Goal: Share content: Share content

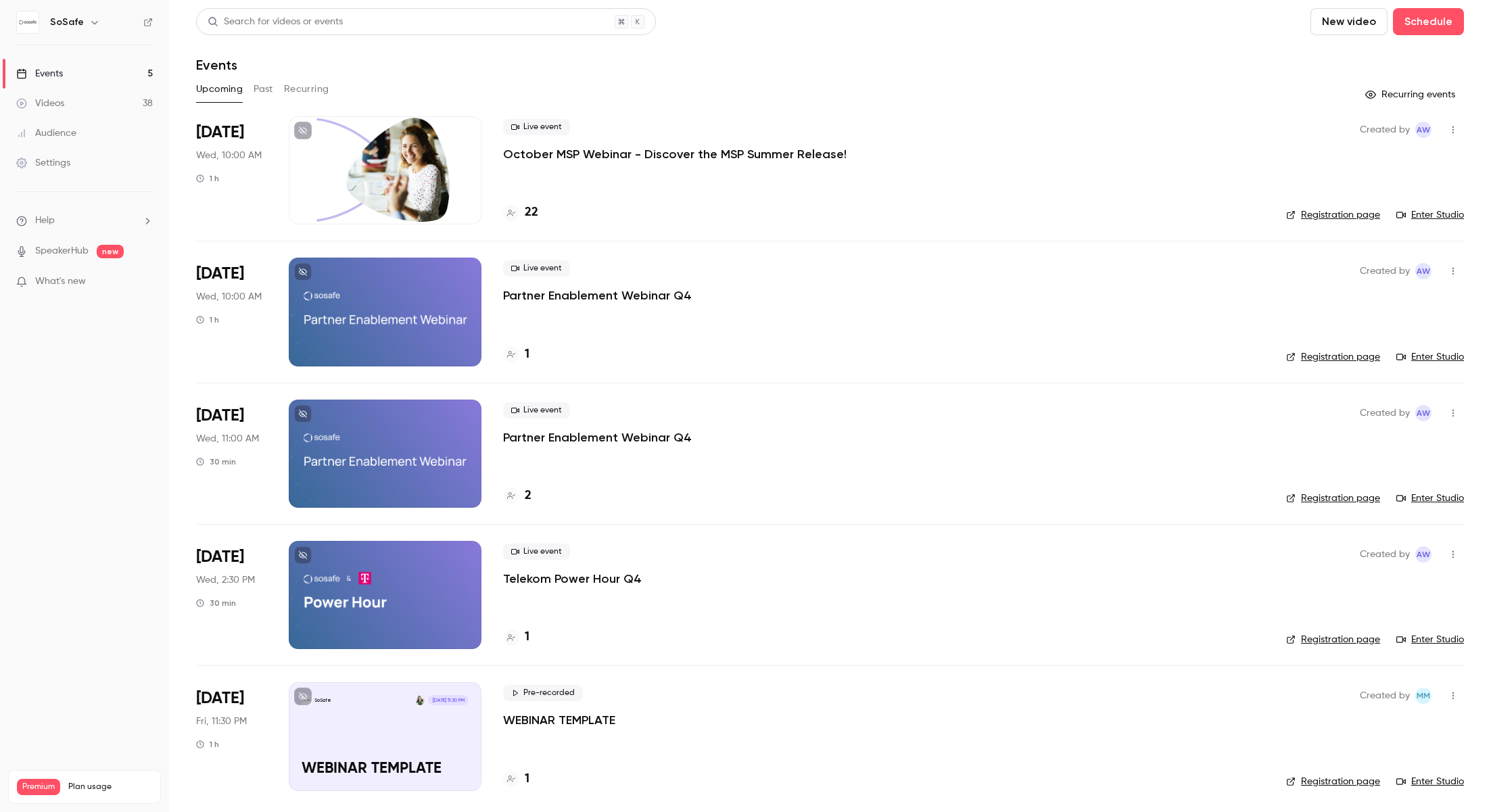
click at [543, 158] on p "October MSP Webinar - Discover the MSP Summer Release!" at bounding box center [675, 154] width 344 height 16
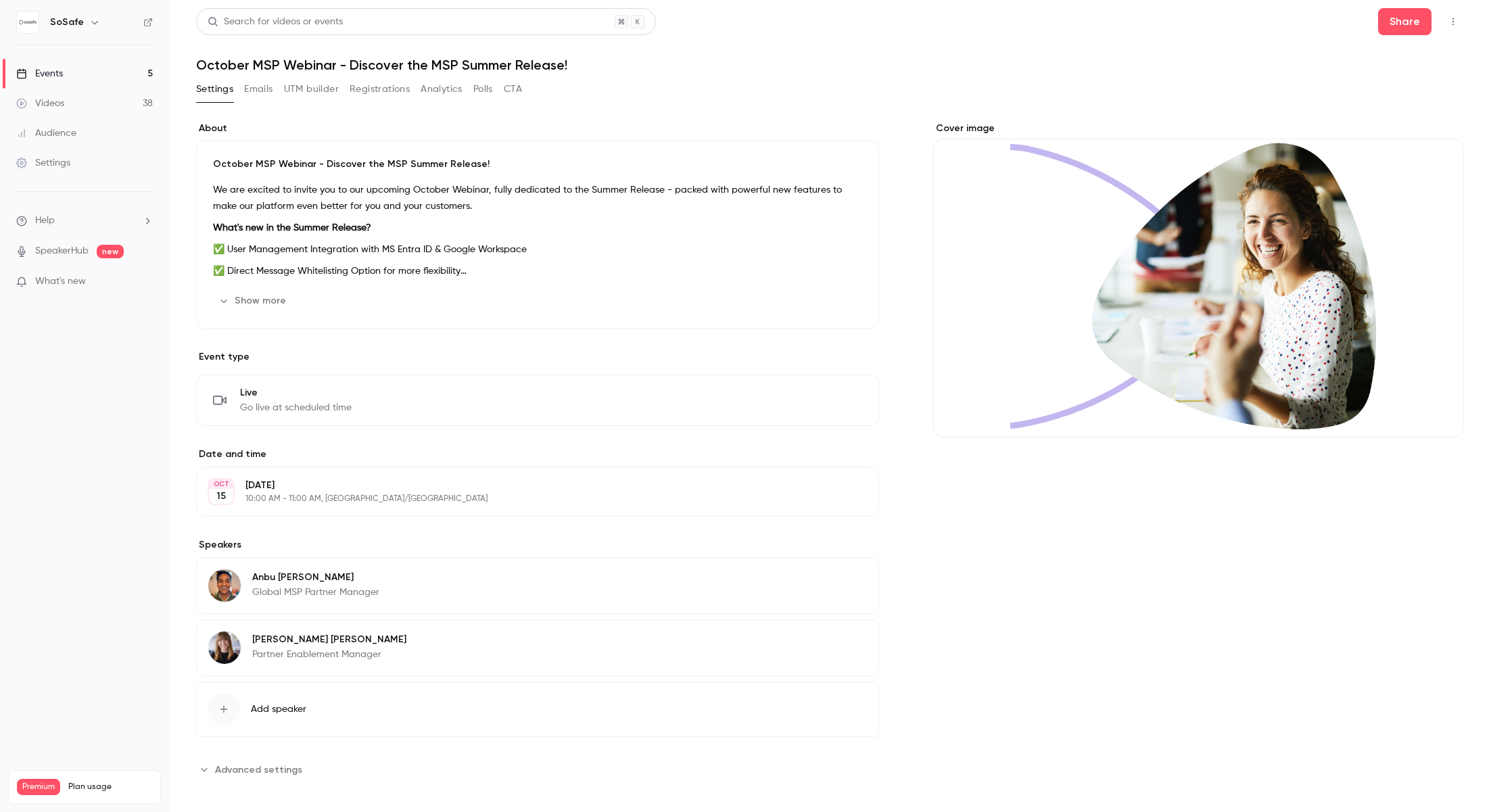
click at [1451, 17] on icon "button" at bounding box center [1453, 22] width 11 height 9
click at [1397, 87] on div "Enter Studio" at bounding box center [1402, 92] width 103 height 14
click at [1446, 25] on button "button" at bounding box center [1453, 22] width 22 height 22
click at [1390, 86] on div "Enter Studio" at bounding box center [1402, 92] width 103 height 14
click at [1411, 26] on button "Share" at bounding box center [1405, 22] width 53 height 27
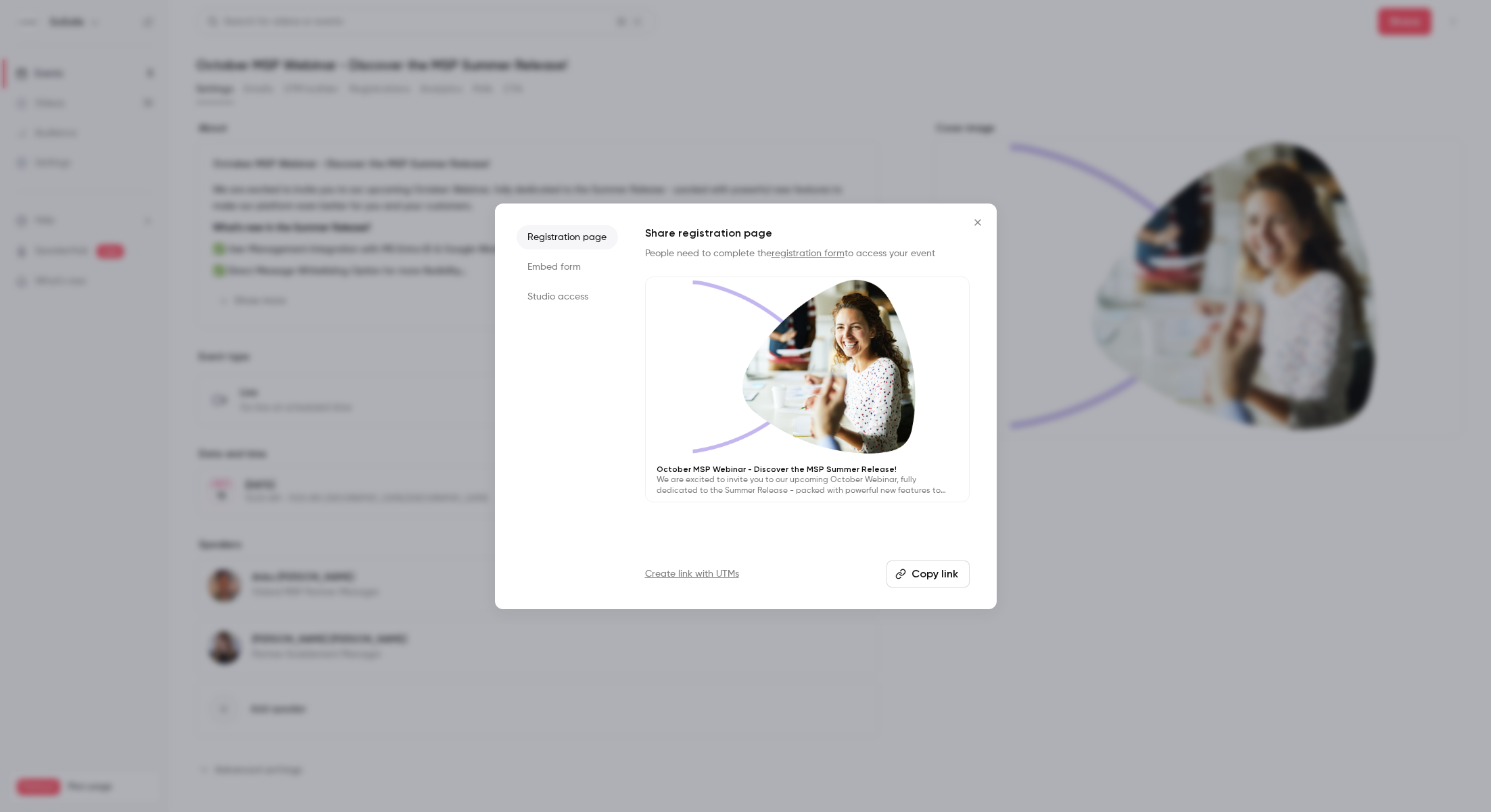
click at [555, 295] on li "Studio access" at bounding box center [568, 297] width 102 height 25
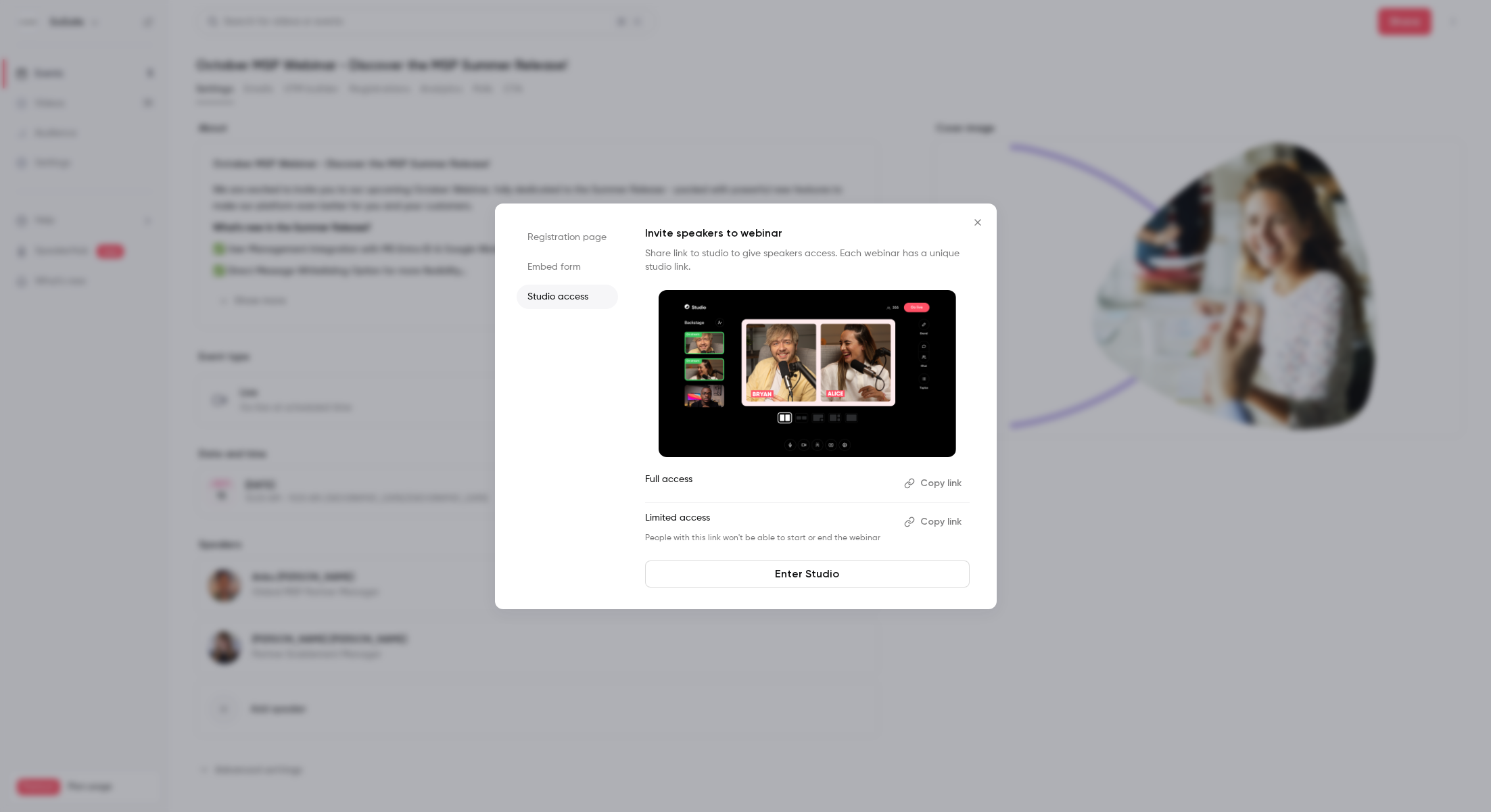
click at [936, 486] on button "Copy link" at bounding box center [934, 483] width 71 height 22
click at [933, 484] on button "Copy link" at bounding box center [934, 483] width 71 height 22
click at [275, 137] on div at bounding box center [746, 406] width 1491 height 812
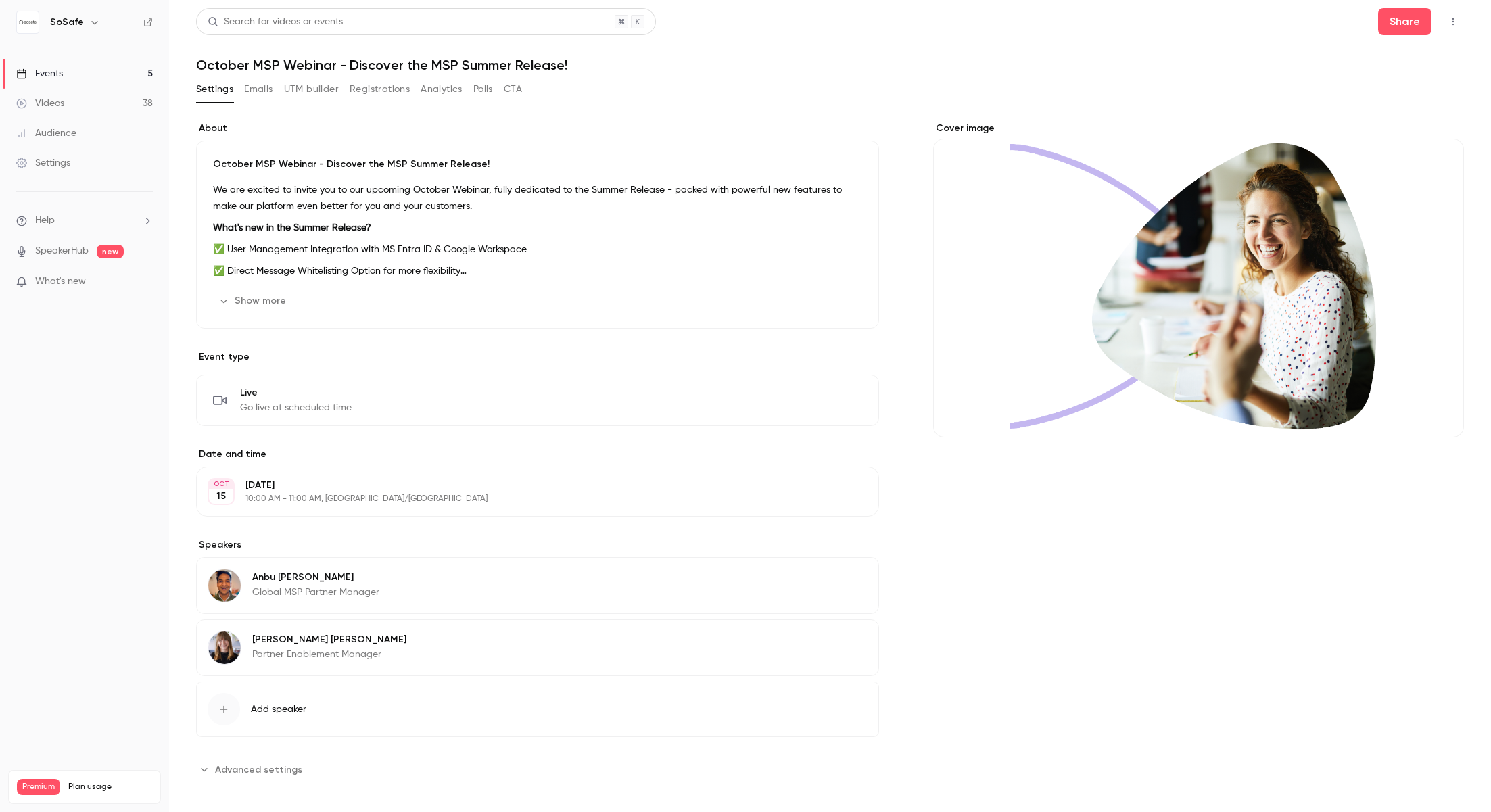
click at [66, 72] on link "Events 5" at bounding box center [85, 73] width 169 height 30
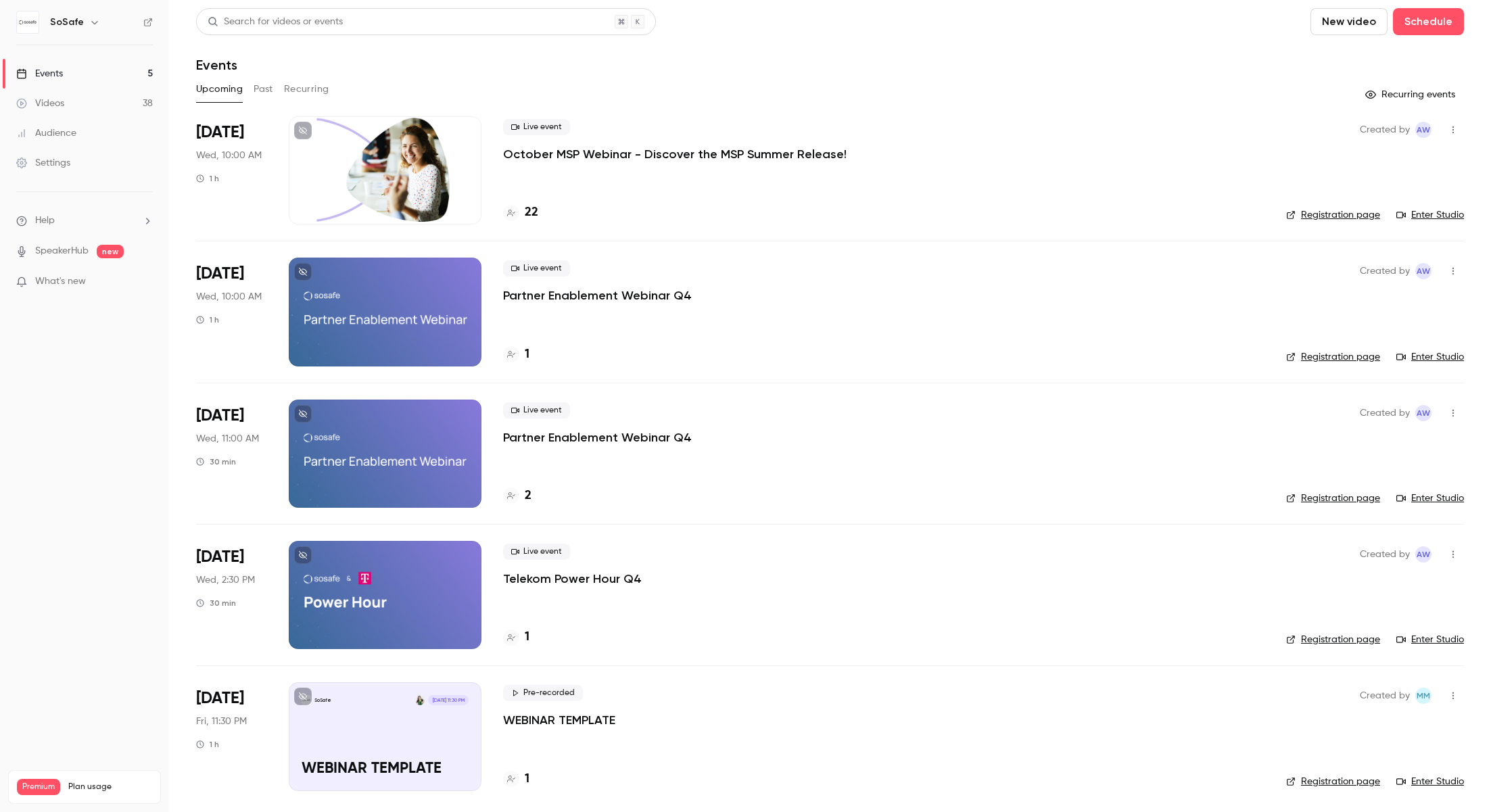
click at [409, 144] on div at bounding box center [385, 170] width 193 height 108
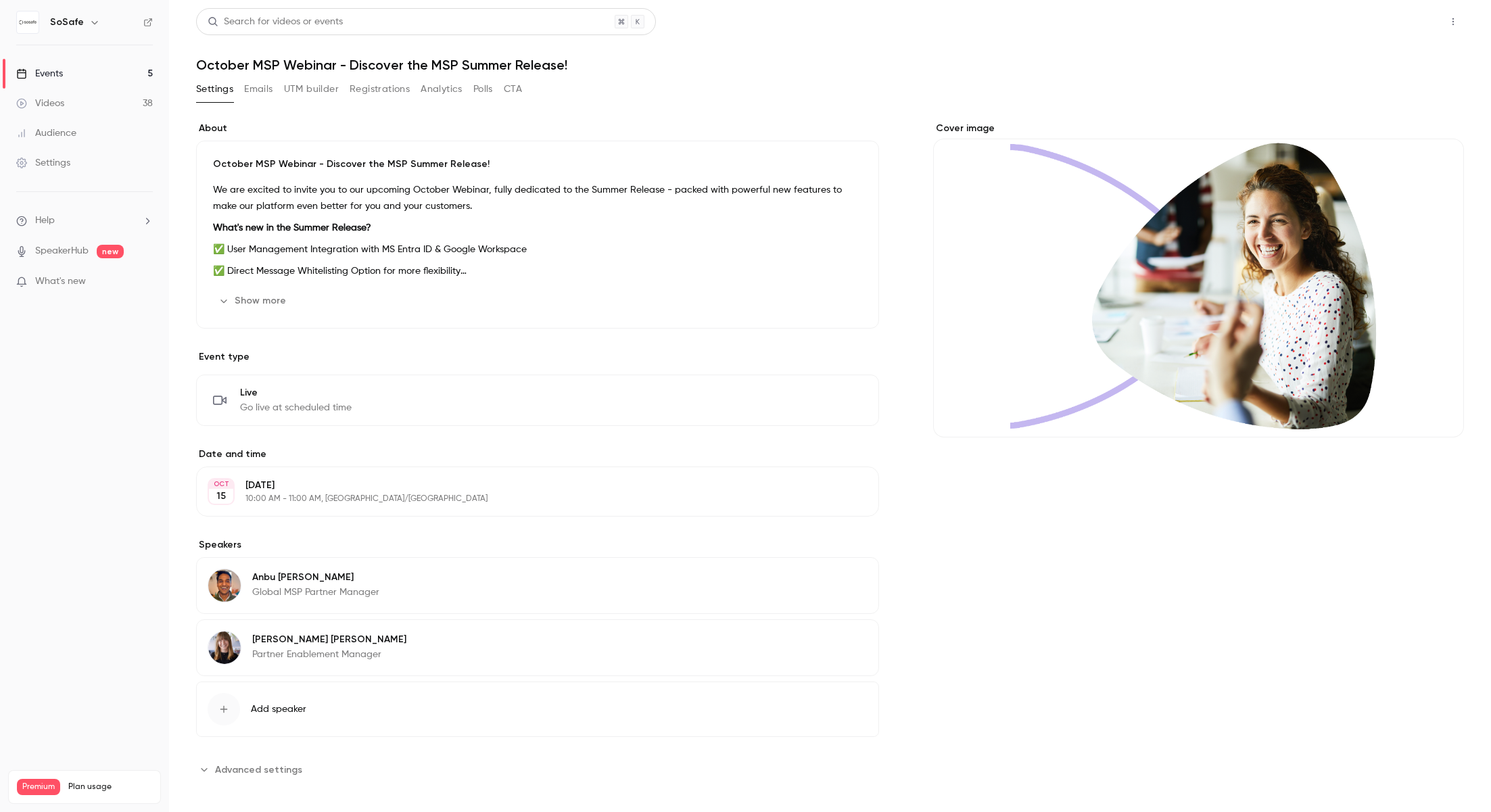
click at [1398, 18] on button "Share" at bounding box center [1405, 22] width 53 height 27
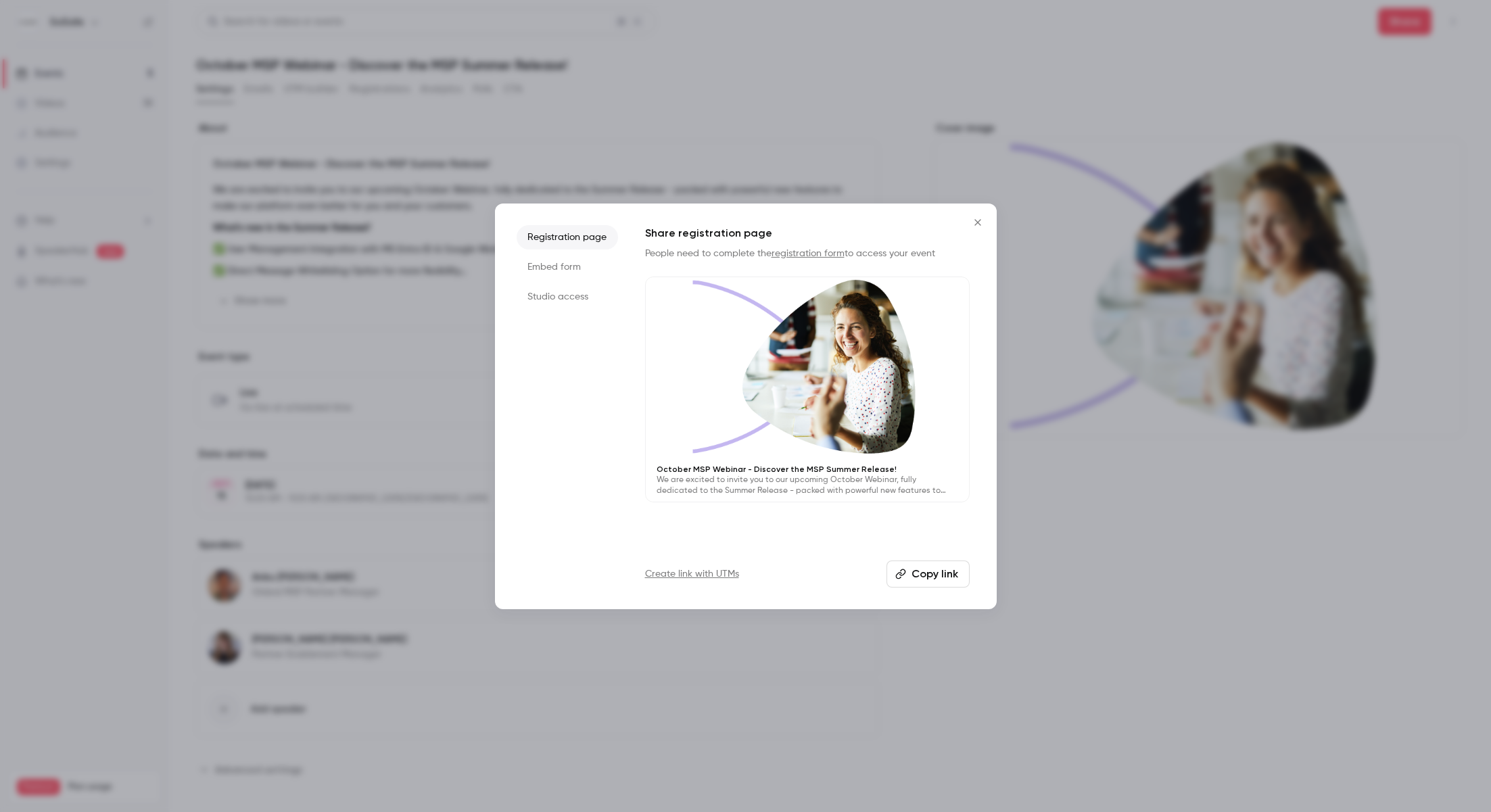
click at [555, 306] on li "Studio access" at bounding box center [568, 297] width 102 height 25
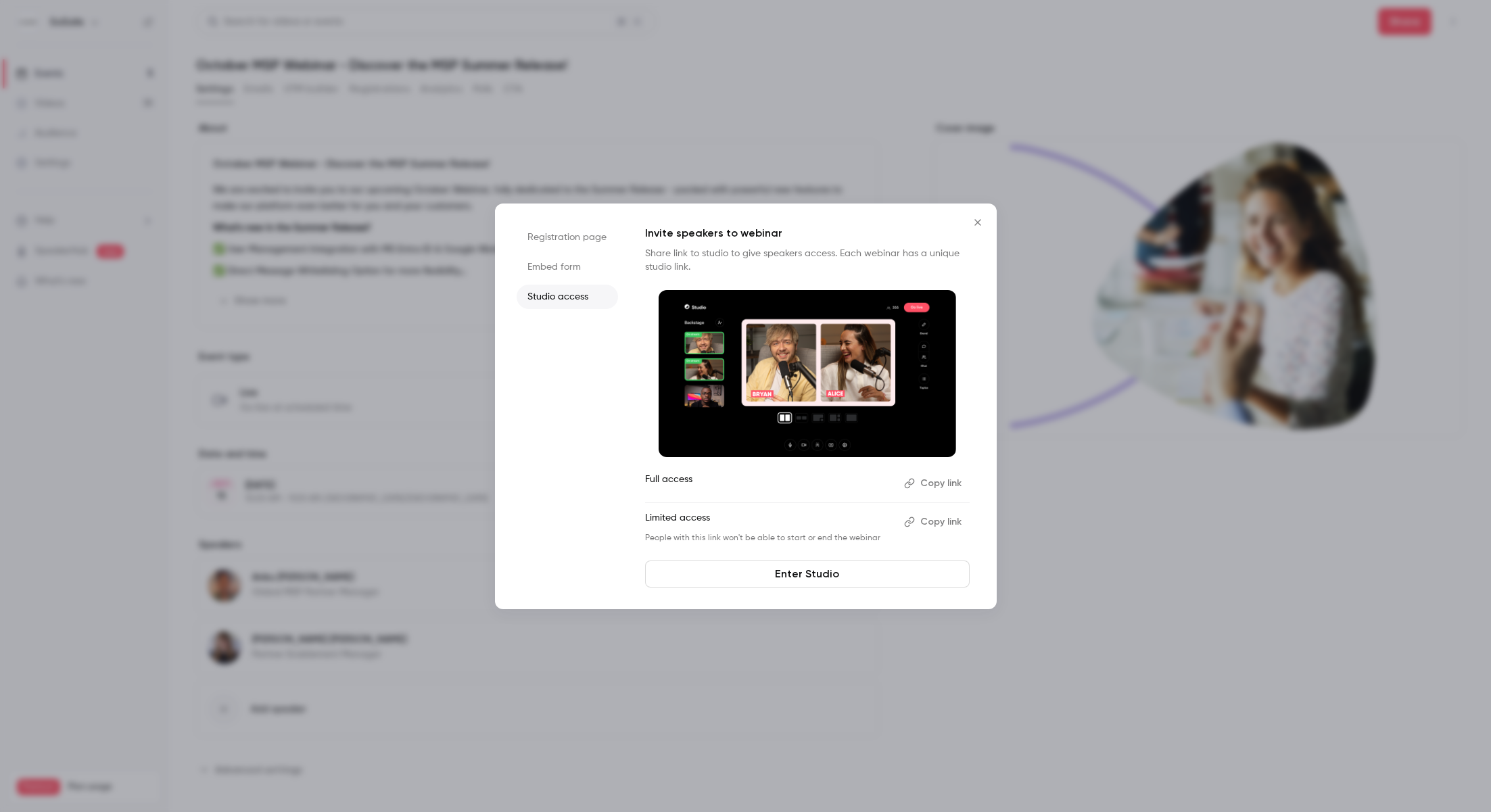
click at [931, 484] on button "Copy link" at bounding box center [934, 483] width 71 height 22
click at [977, 217] on icon "Close" at bounding box center [978, 222] width 16 height 11
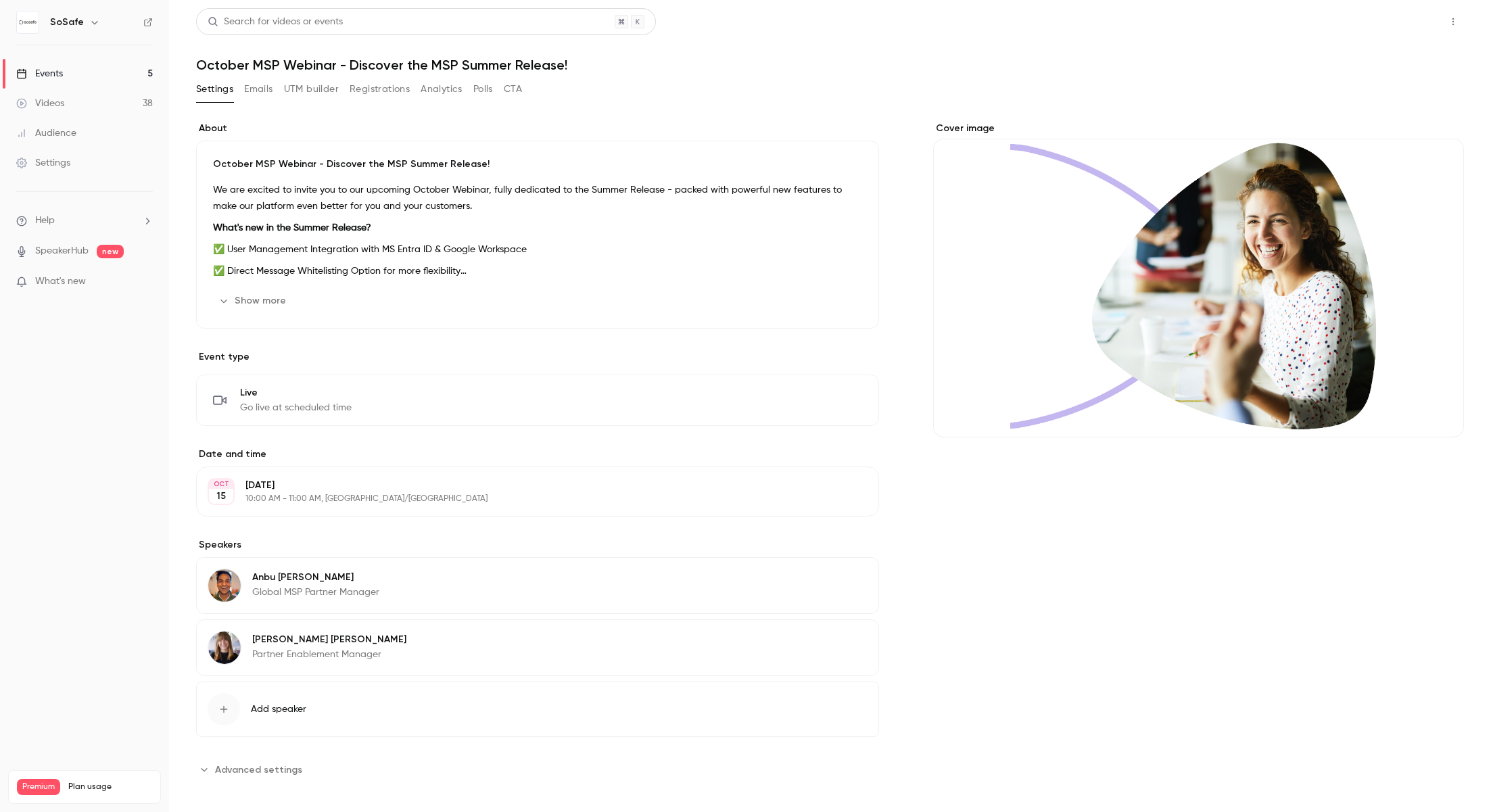
click at [1419, 19] on button "Share" at bounding box center [1405, 22] width 53 height 27
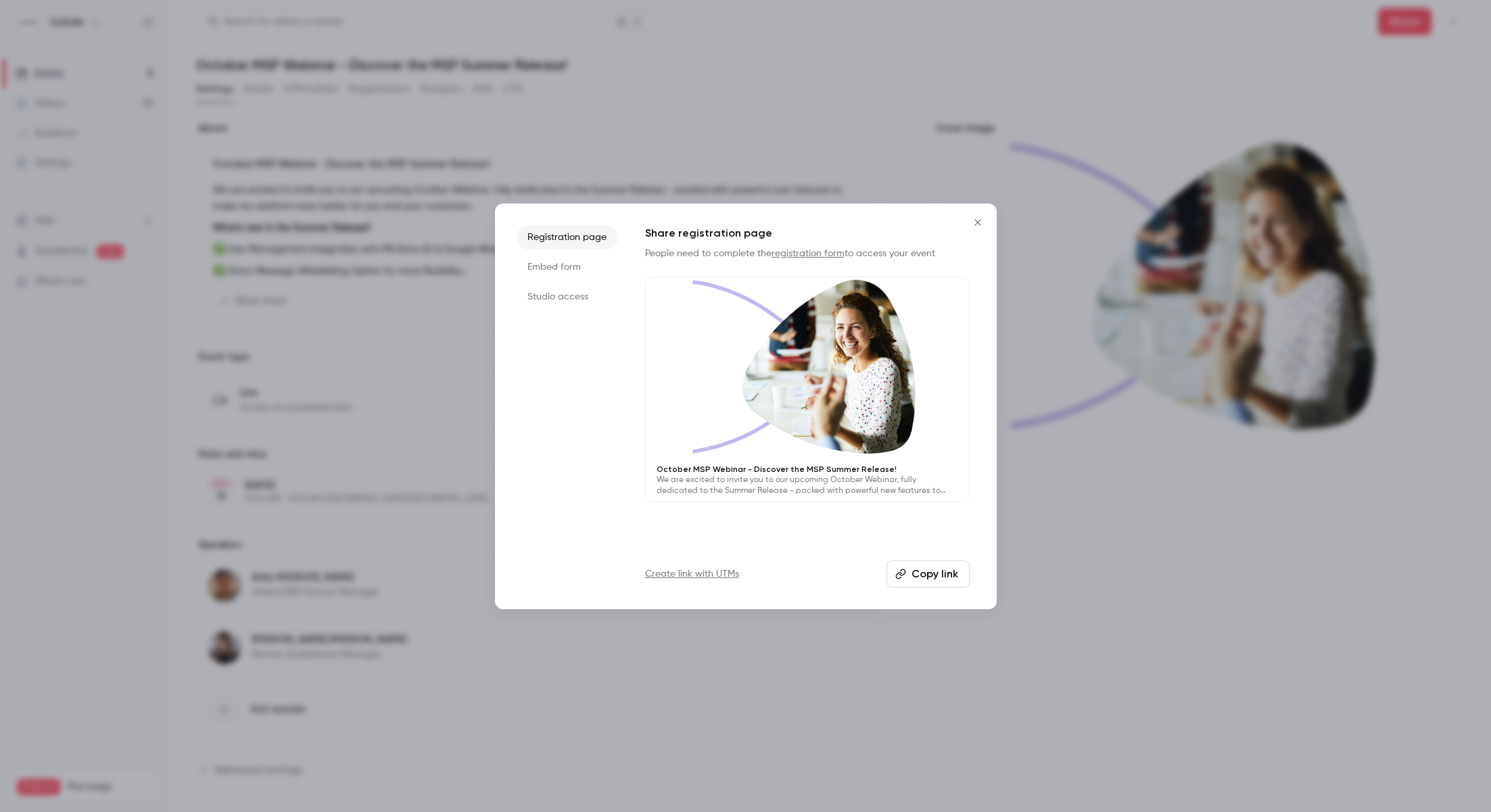
click at [553, 301] on li "Studio access" at bounding box center [568, 297] width 102 height 25
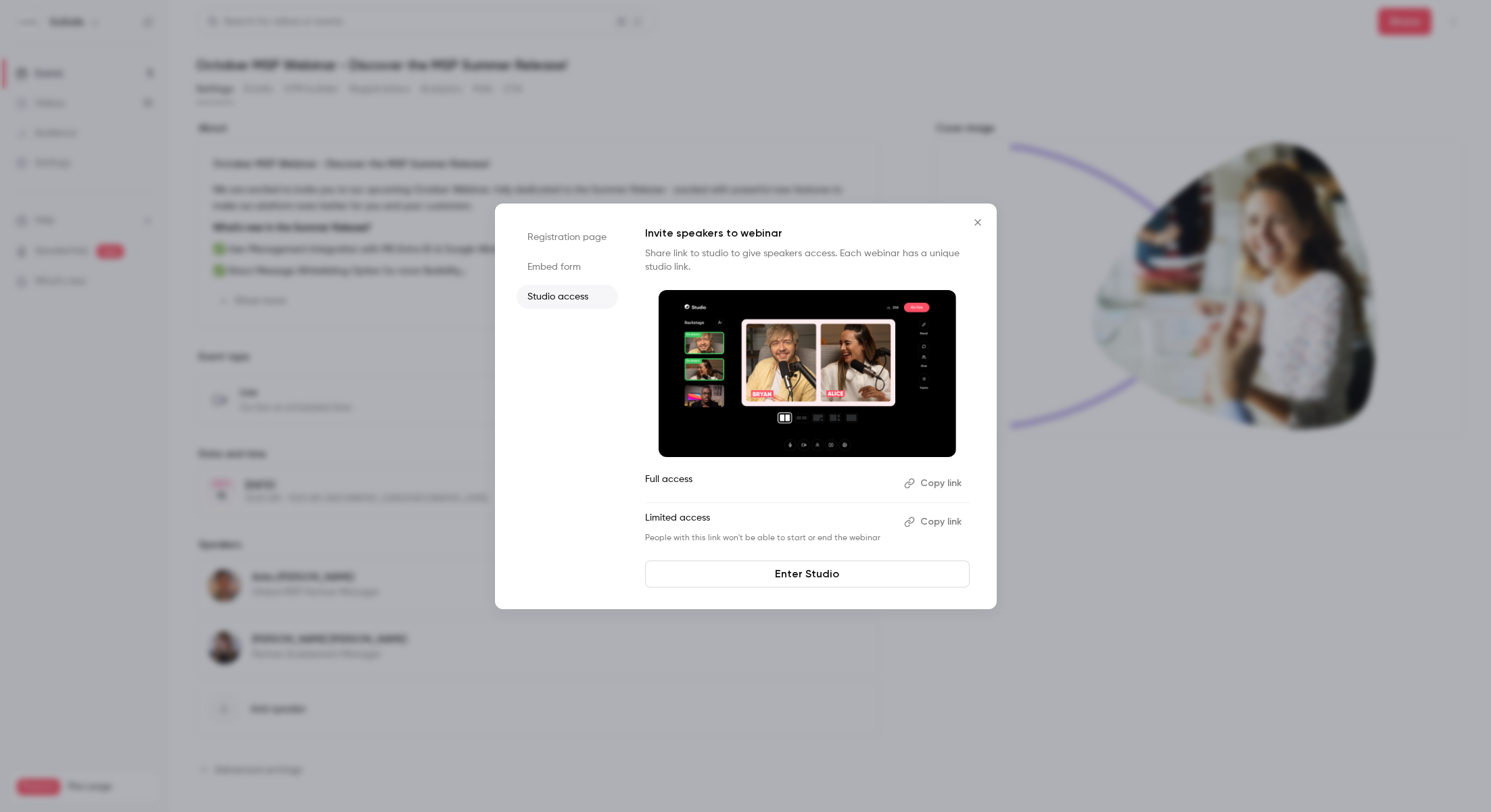
click at [940, 483] on button "Copy link" at bounding box center [934, 483] width 71 height 22
